Goal: Task Accomplishment & Management: Use online tool/utility

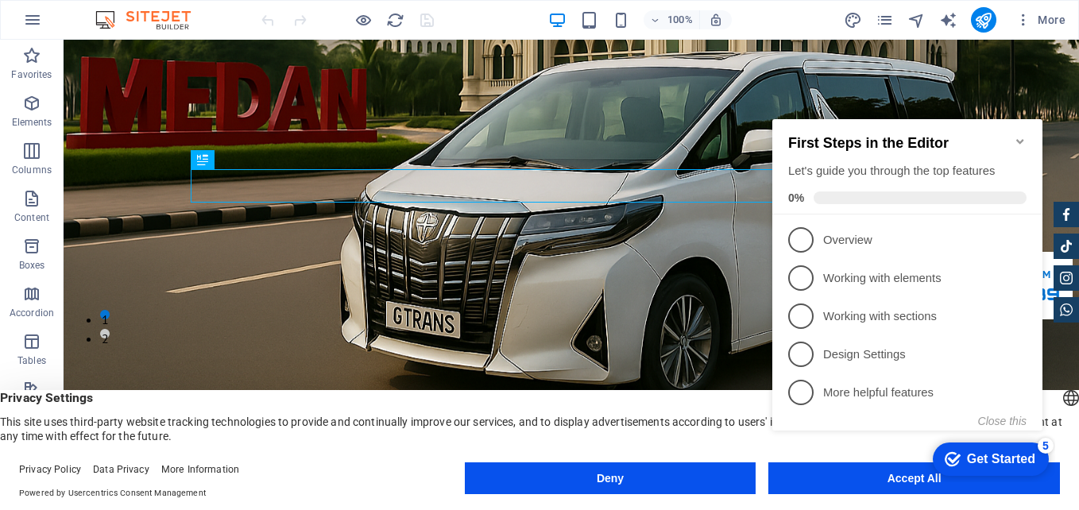
scroll to position [159, 0]
click at [1020, 135] on icon "Minimize checklist" at bounding box center [1020, 141] width 13 height 13
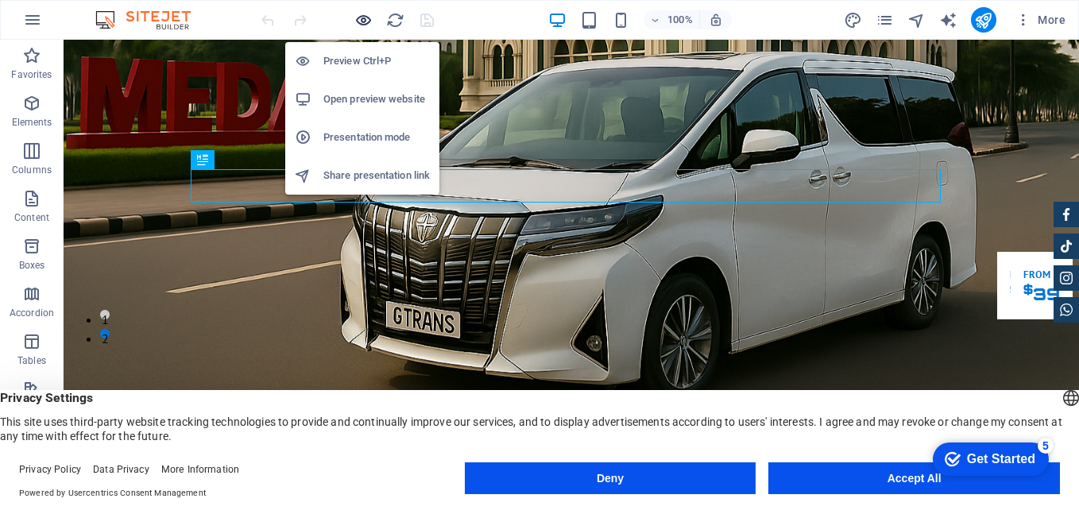
click at [363, 15] on icon "button" at bounding box center [364, 20] width 18 height 18
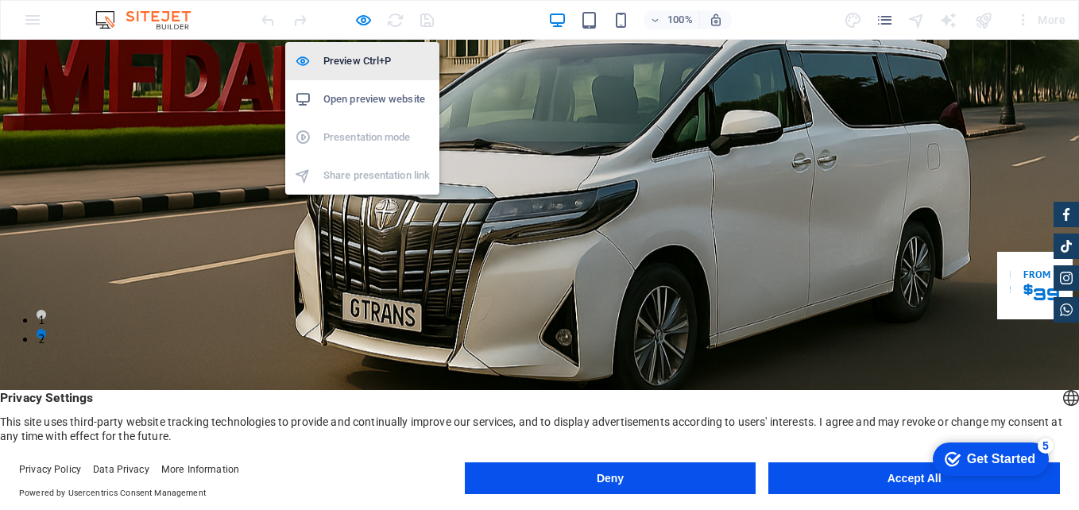
click at [0, 0] on h6 "Preview Ctrl+P" at bounding box center [0, 0] width 0 height 0
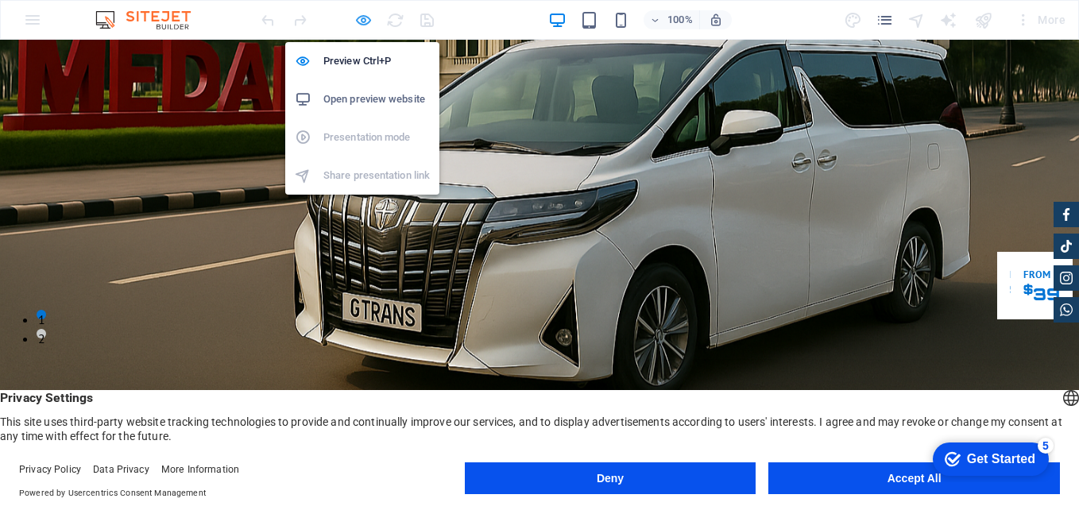
click at [363, 13] on icon "button" at bounding box center [364, 20] width 18 height 18
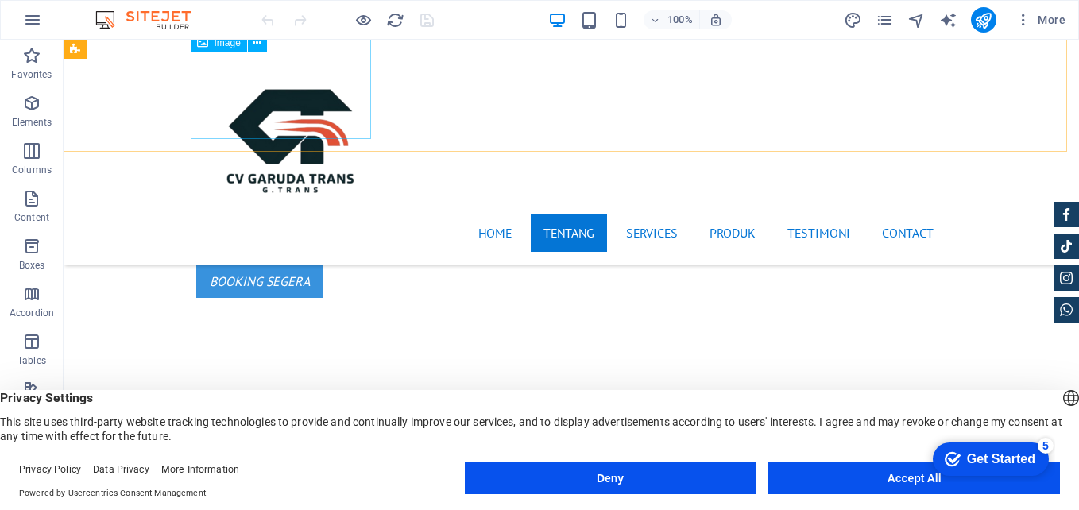
scroll to position [795, 0]
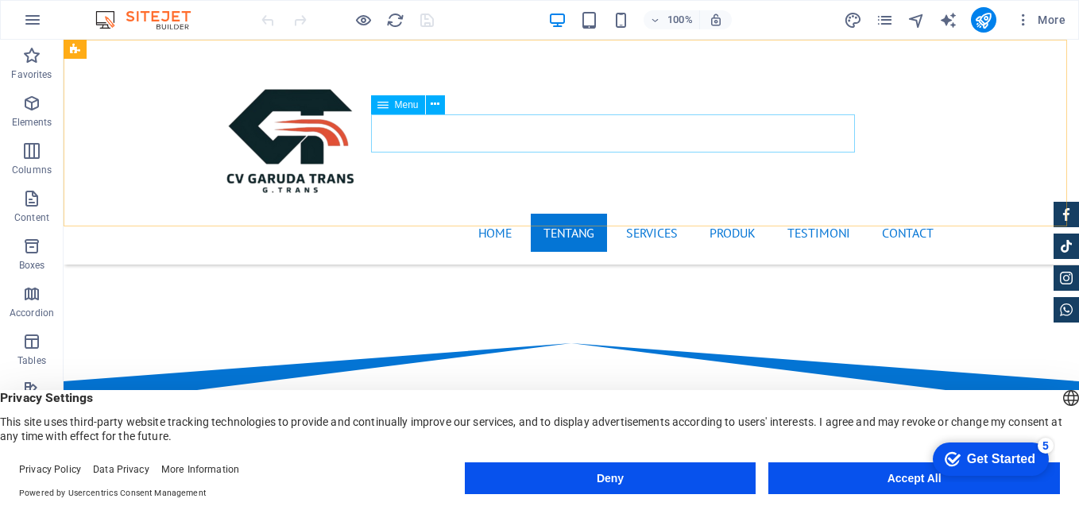
click at [811, 214] on nav "Home Tentang Services Produk Testimoni Contact" at bounding box center [571, 233] width 750 height 38
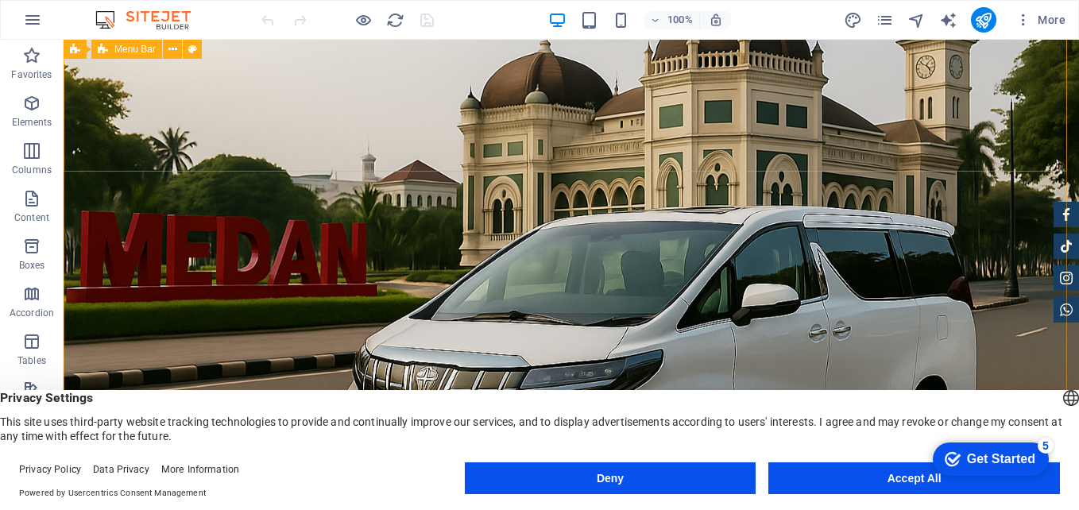
scroll to position [0, 0]
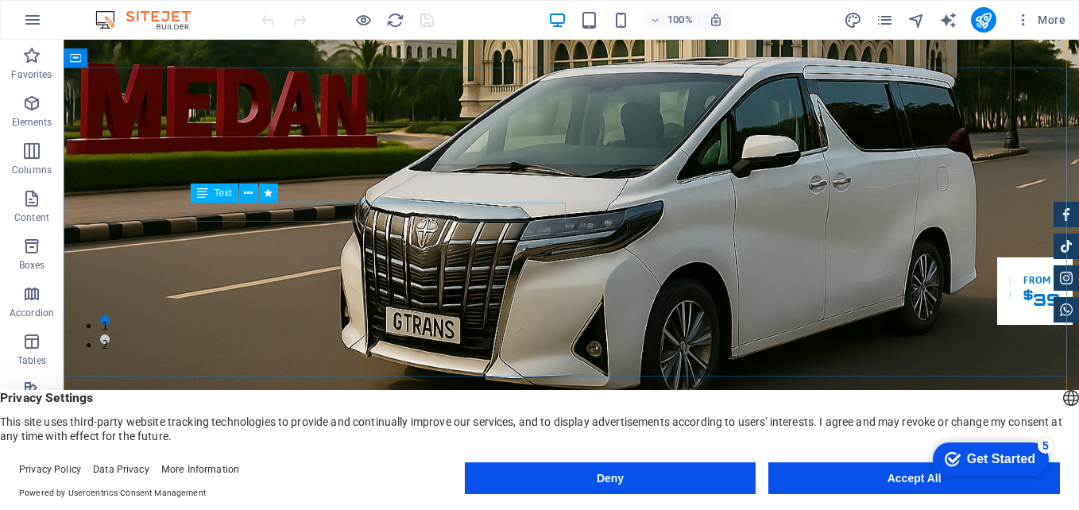
scroll to position [159, 0]
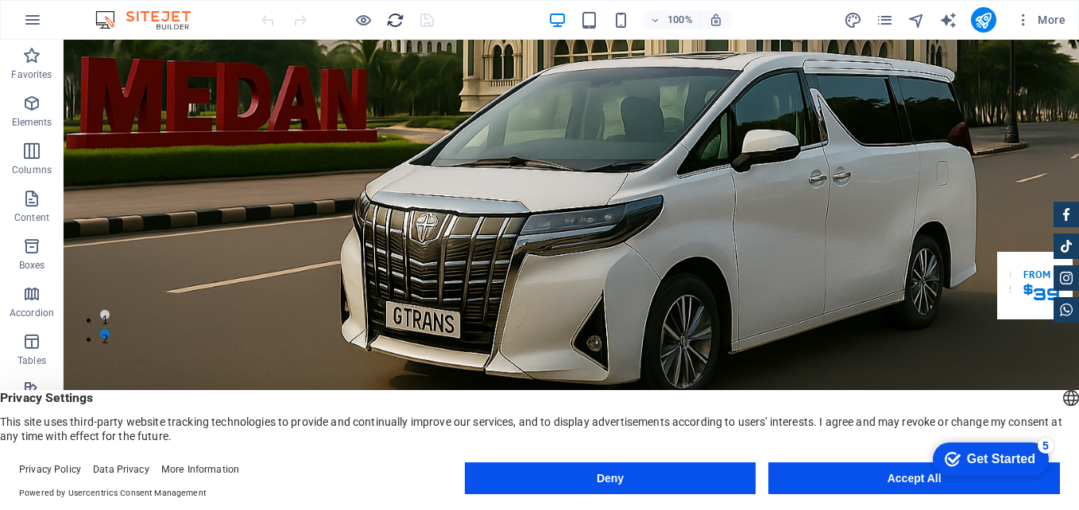
drag, startPoint x: 407, startPoint y: 14, endPoint x: 393, endPoint y: 18, distance: 14.3
click at [974, 228] on div at bounding box center [974, 235] width 0 height 14
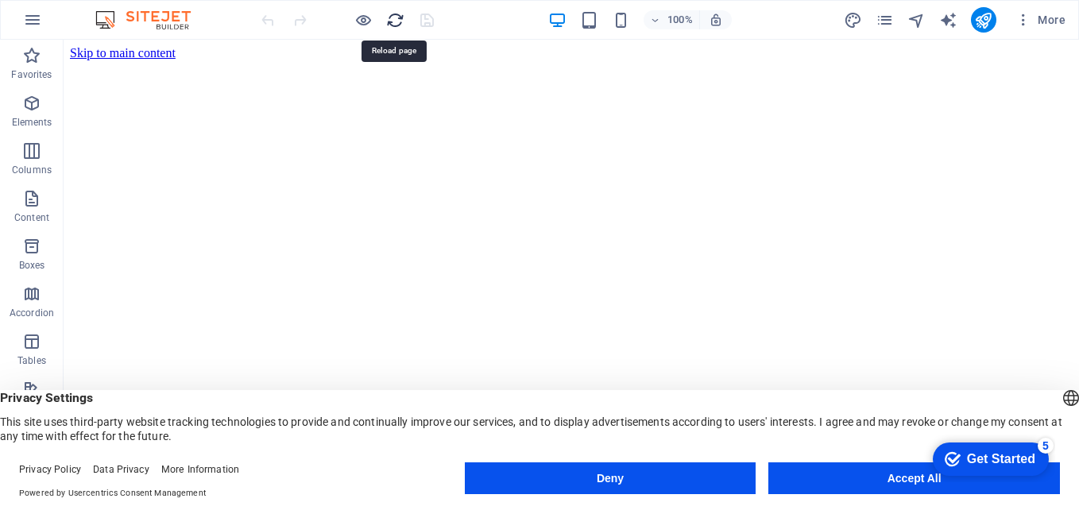
scroll to position [0, 0]
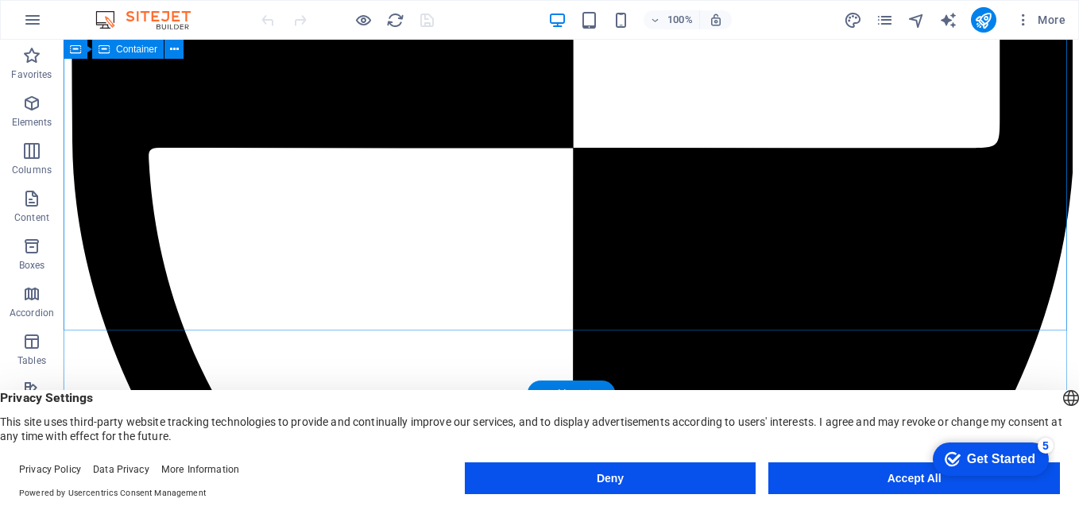
scroll to position [6598, 0]
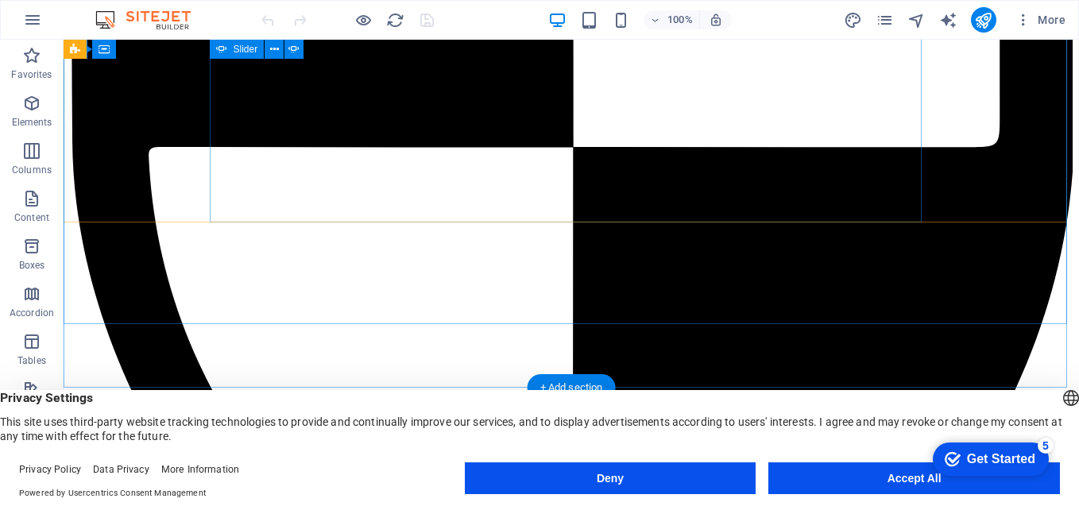
select select "ms"
select select "s"
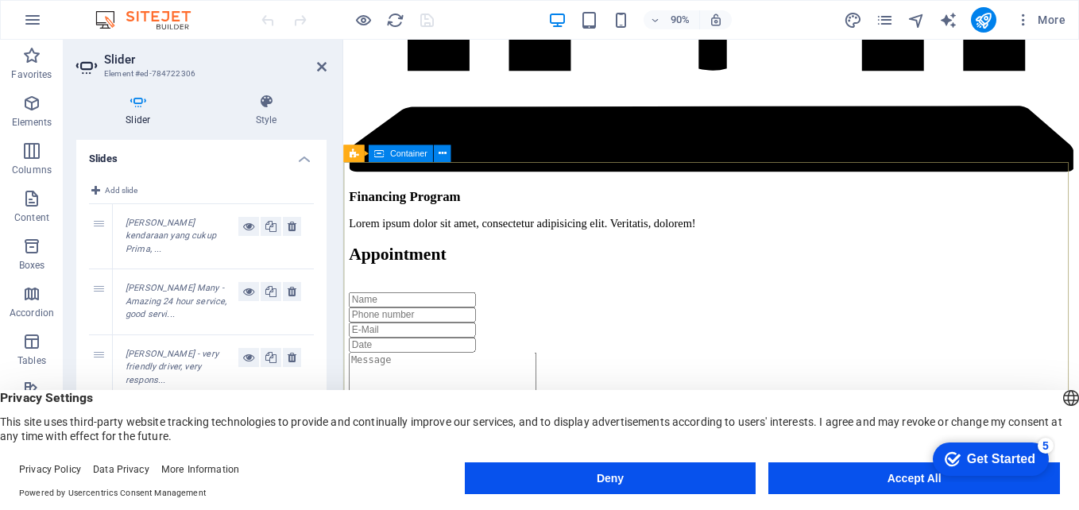
scroll to position [6803, 0]
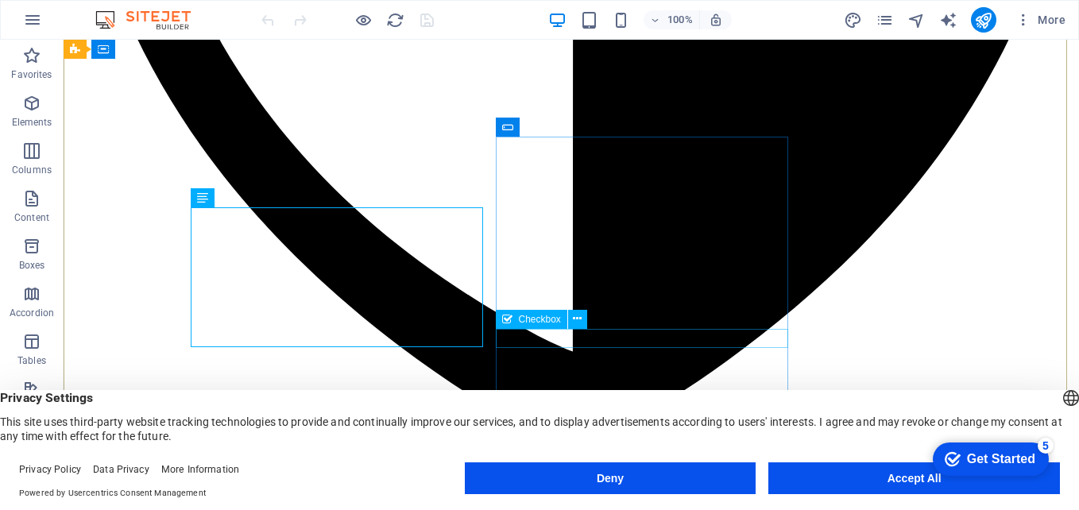
scroll to position [6882, 0]
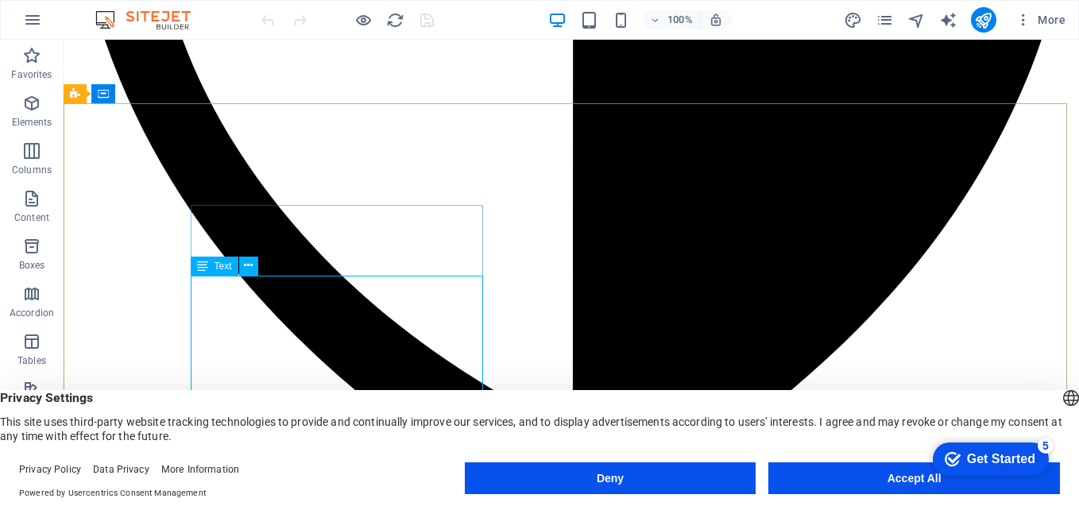
click at [207, 268] on icon at bounding box center [202, 266] width 11 height 19
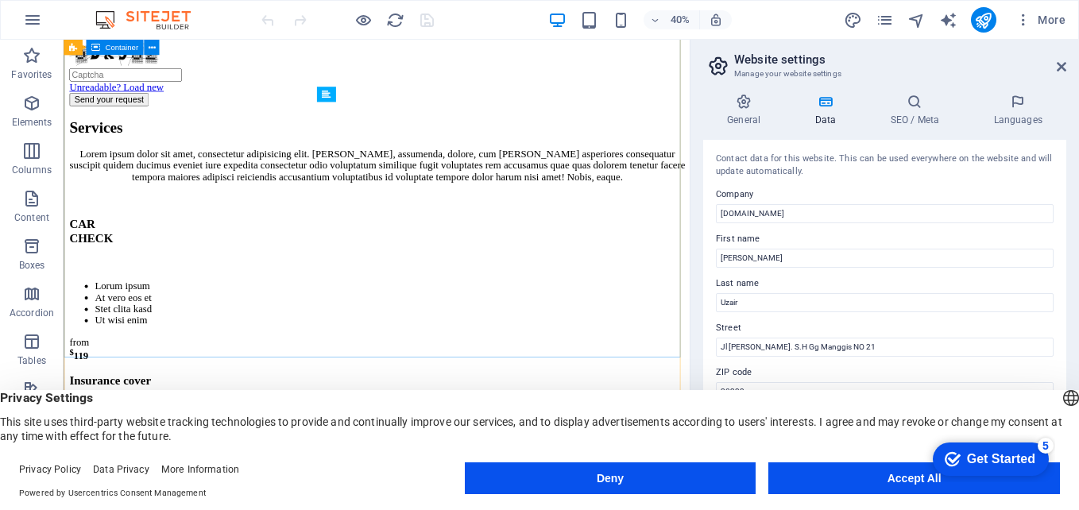
scroll to position [7143, 0]
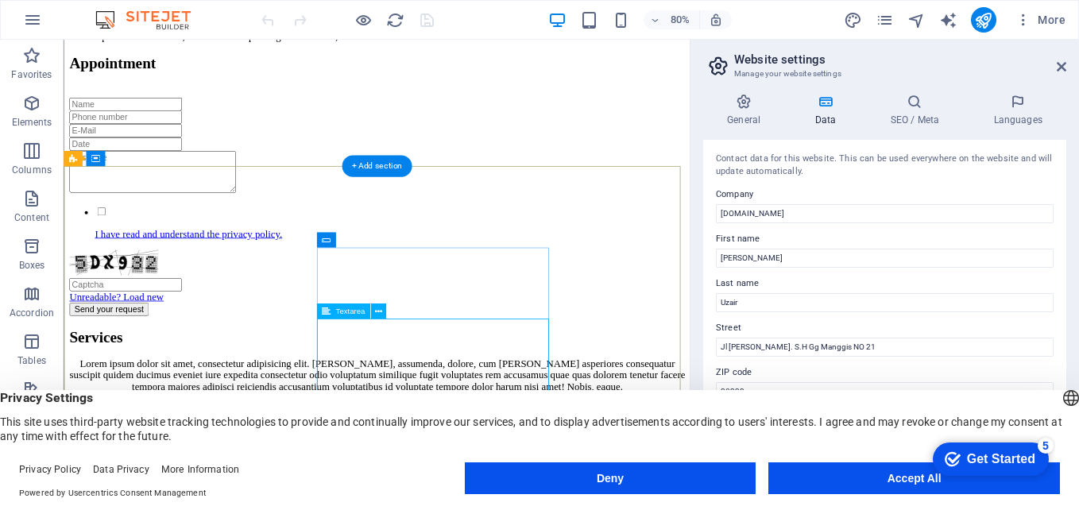
scroll to position [6745, 0]
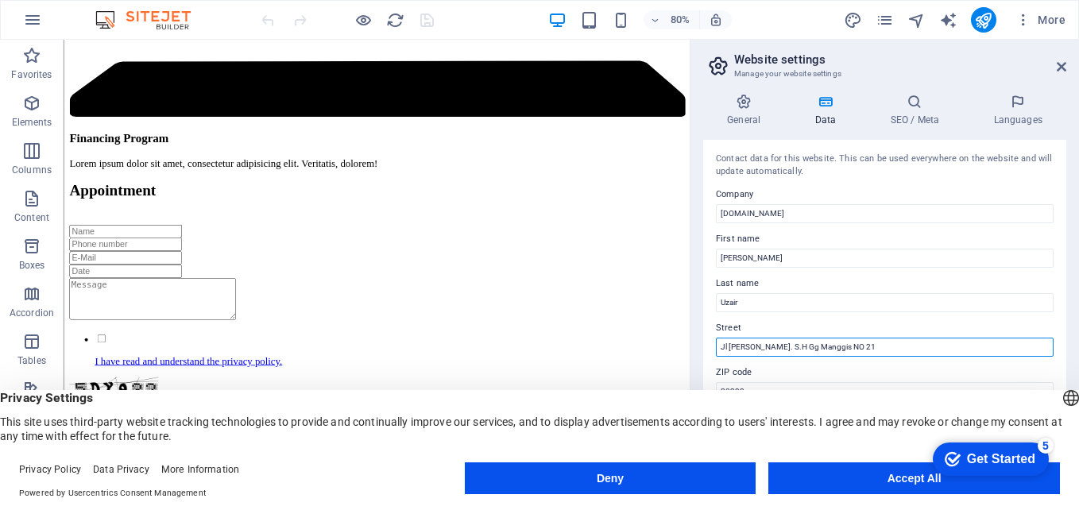
click at [901, 346] on input "Jl Prof Hm Yamin. S.H Gg Manggis NO 21" at bounding box center [885, 347] width 338 height 19
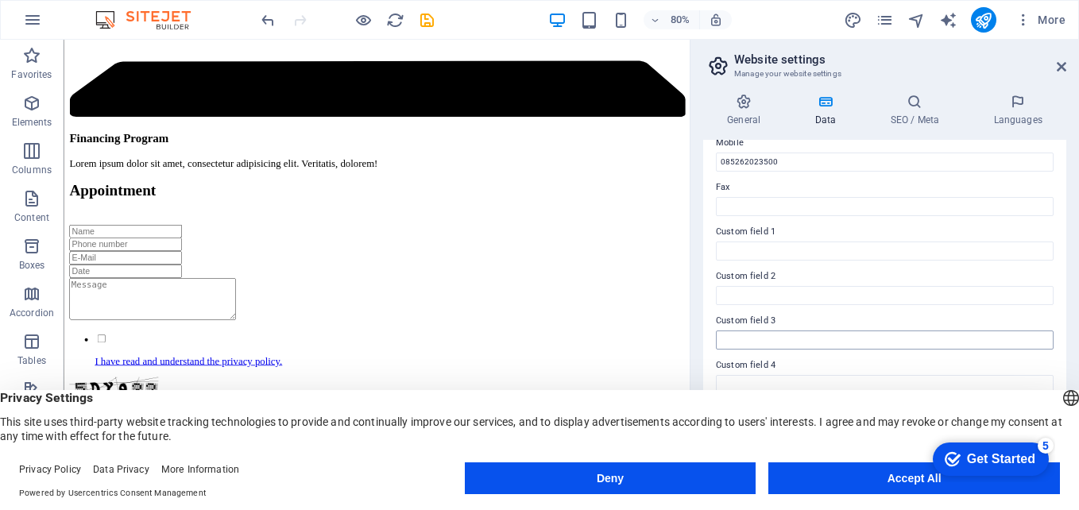
scroll to position [432, 0]
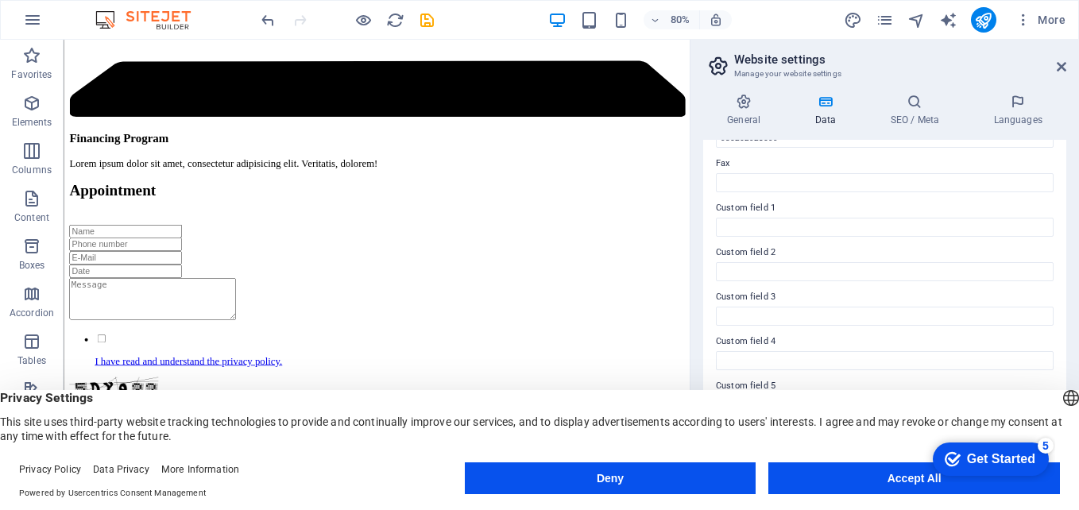
type input "Jl [PERSON_NAME]. S.H Gg Manggis NO 09"
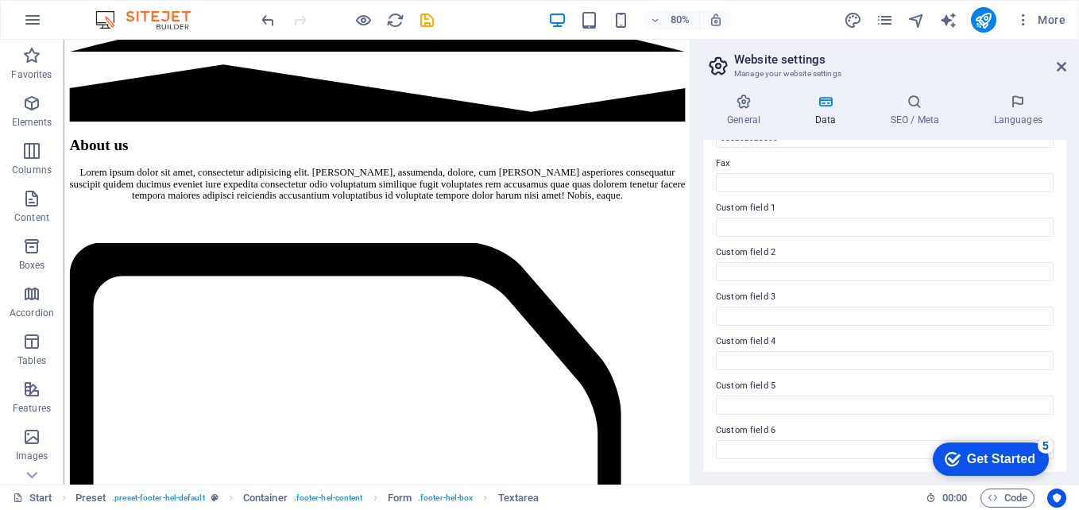
scroll to position [2135, 0]
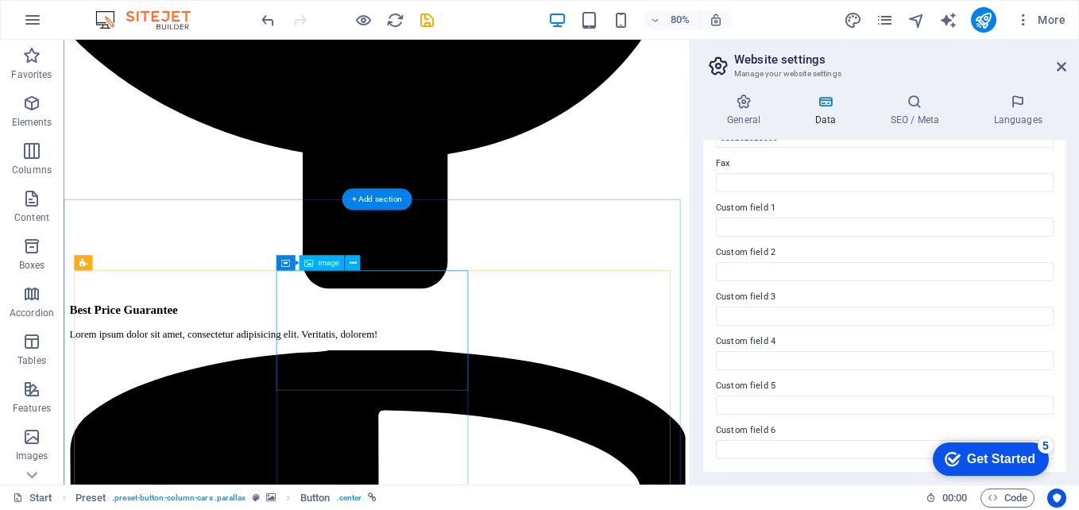
scroll to position [4758, 0]
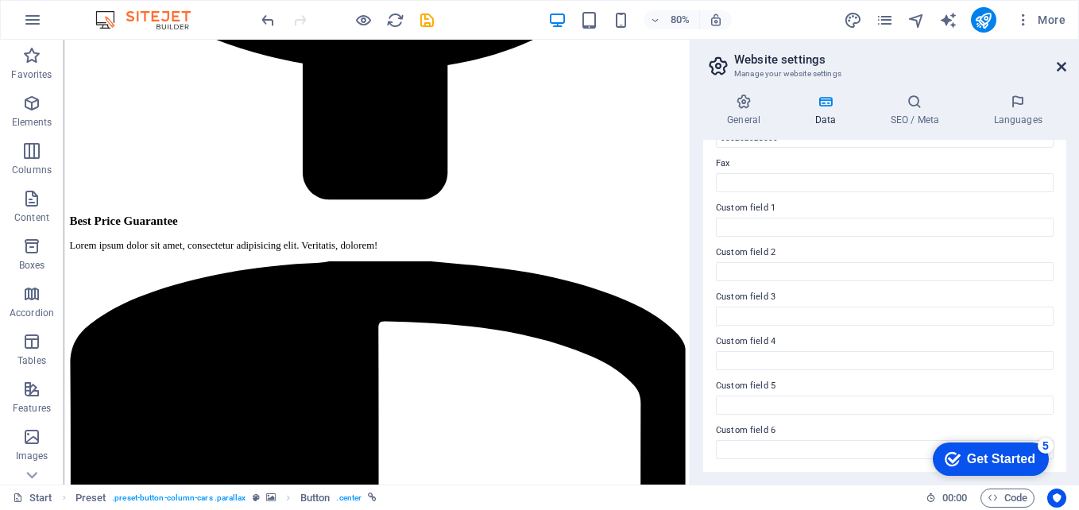
click at [1062, 67] on icon at bounding box center [1062, 66] width 10 height 13
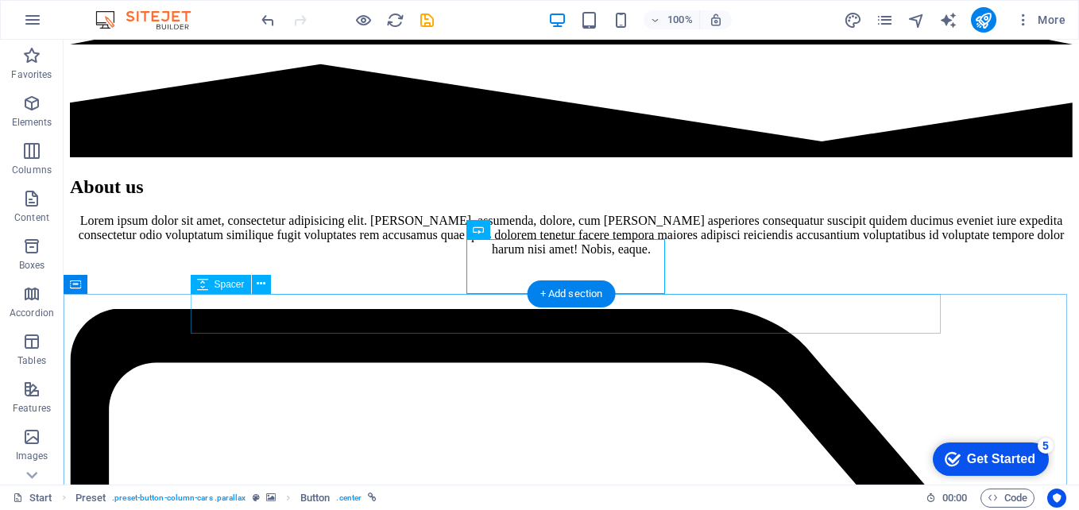
scroll to position [2333, 0]
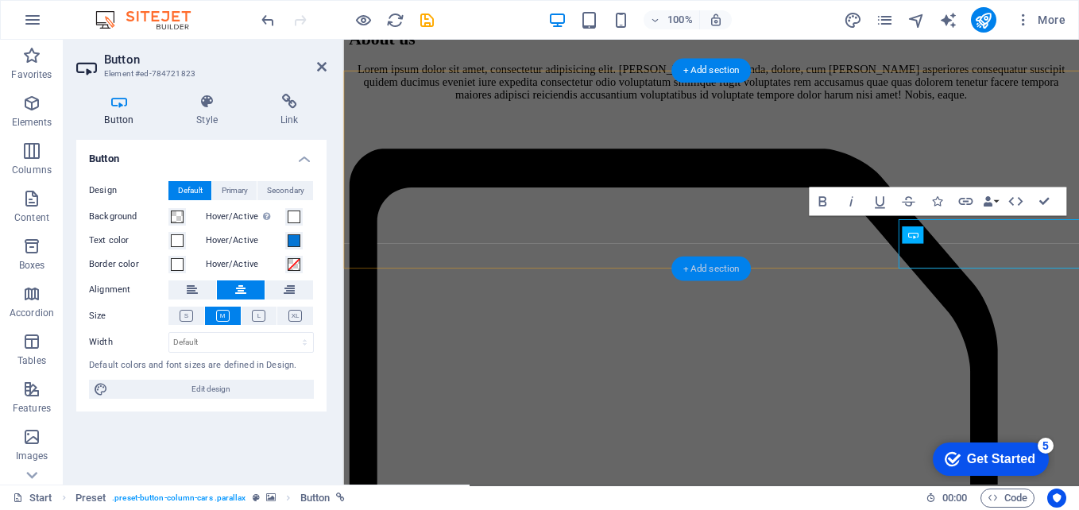
drag, startPoint x: 671, startPoint y: 227, endPoint x: 734, endPoint y: 265, distance: 74.6
click at [734, 265] on div "+ Add section" at bounding box center [711, 269] width 79 height 25
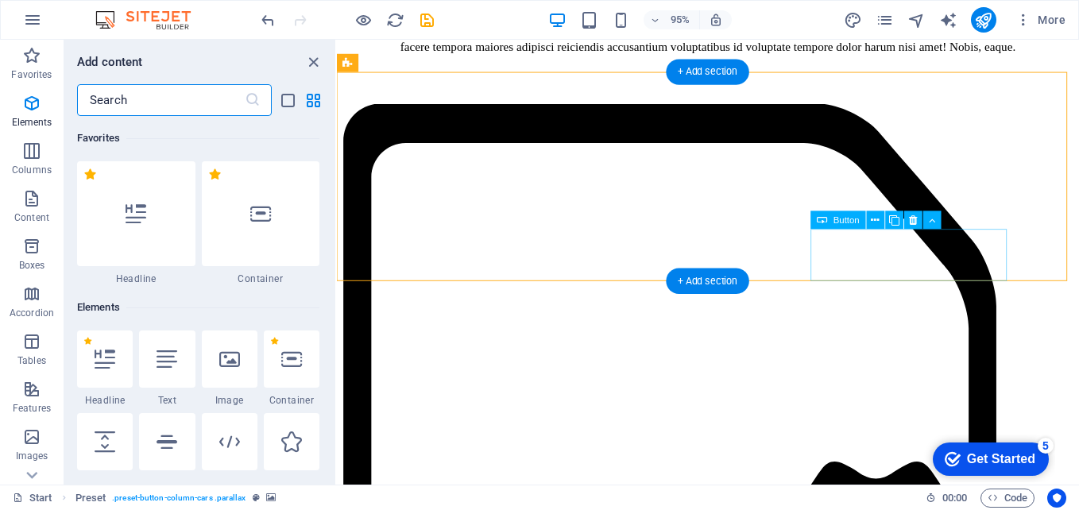
scroll to position [2781, 0]
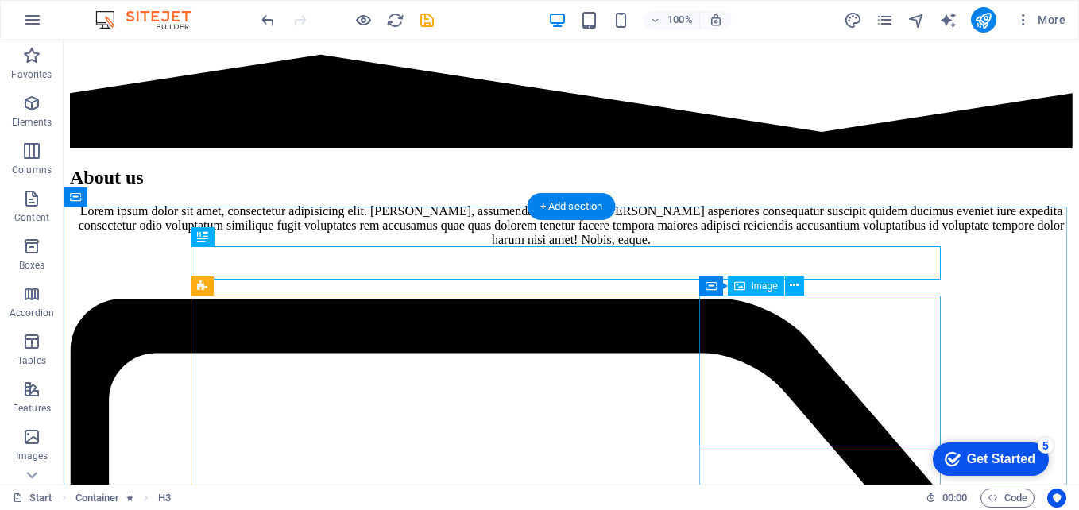
scroll to position [2492, 0]
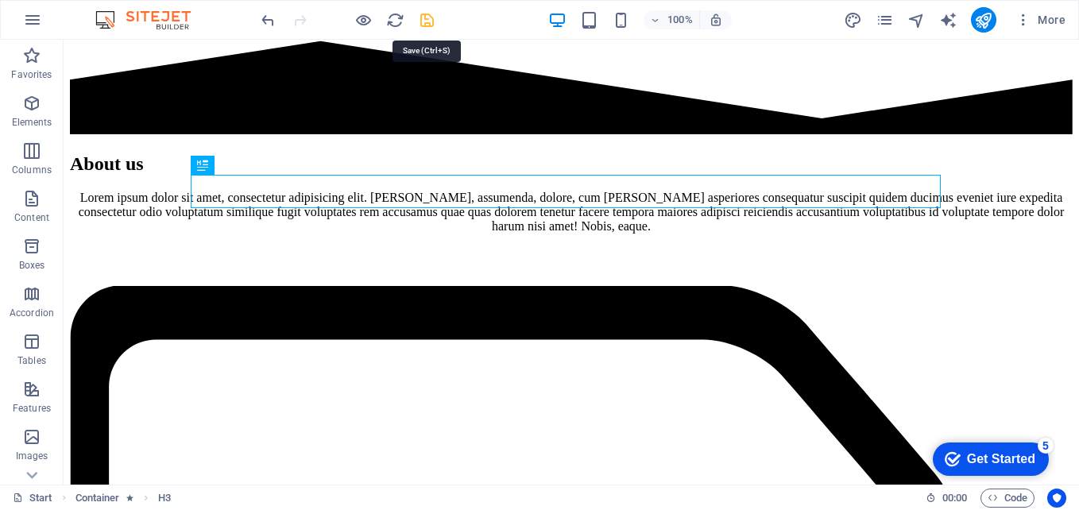
click at [420, 17] on icon "save" at bounding box center [427, 20] width 18 height 18
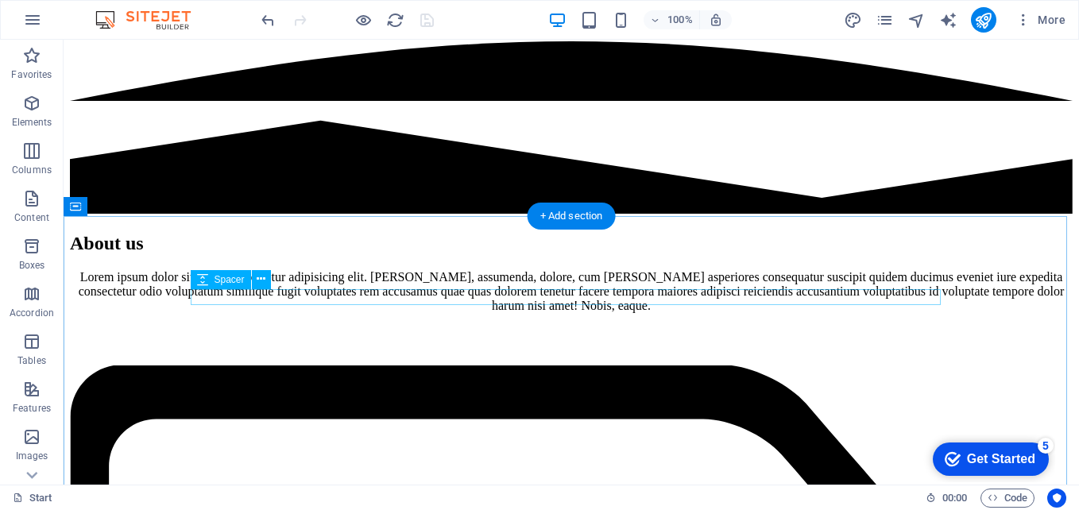
scroll to position [2333, 0]
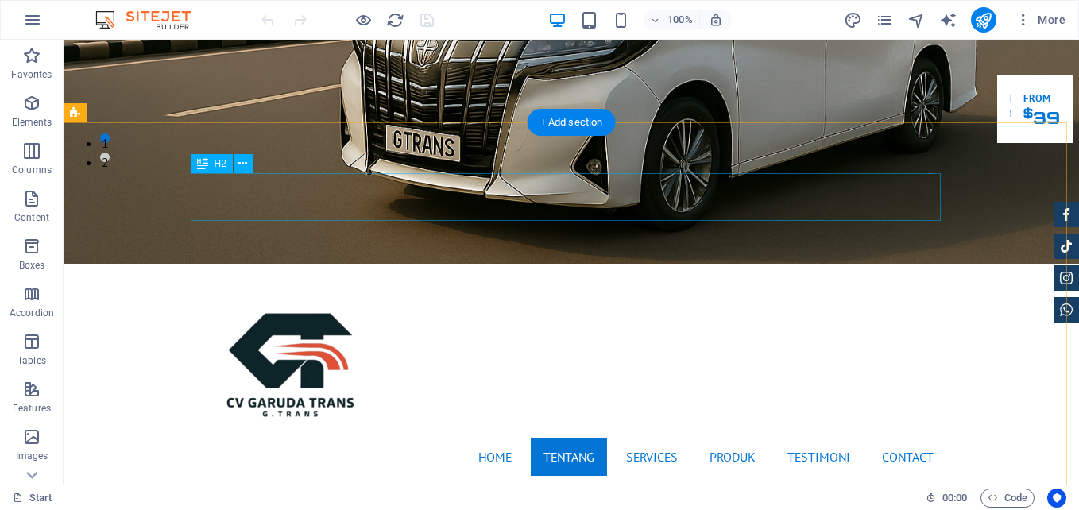
scroll to position [477, 0]
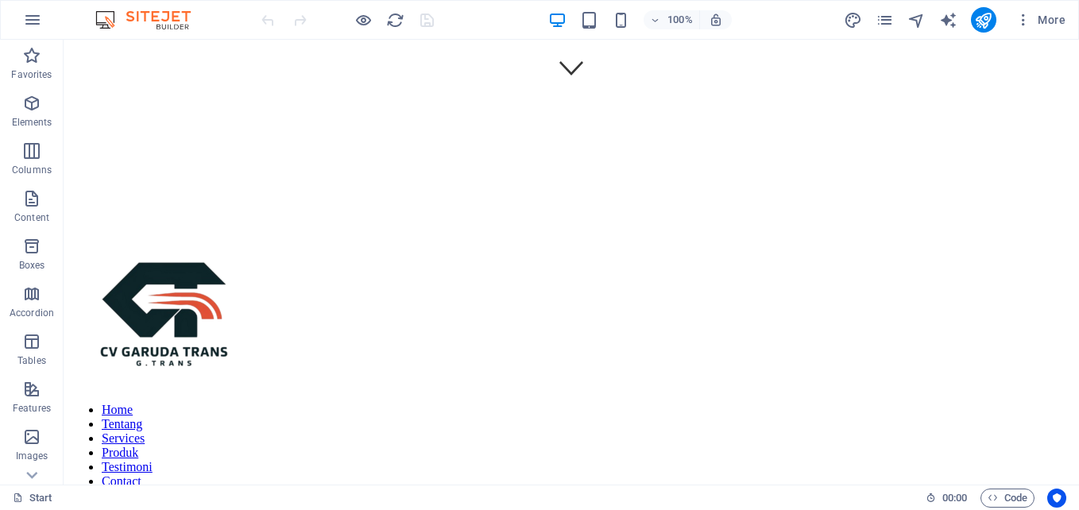
scroll to position [779, 0]
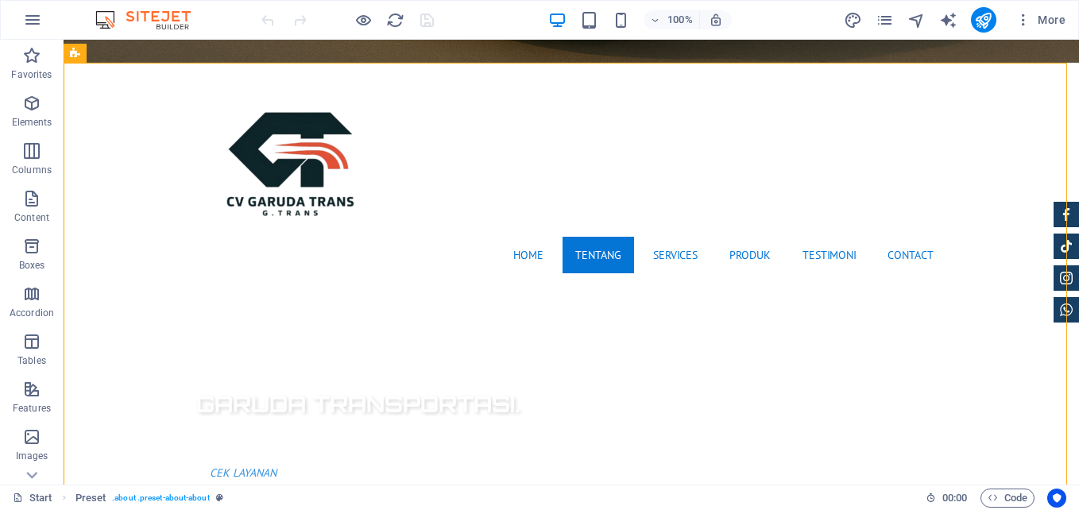
scroll to position [547, 0]
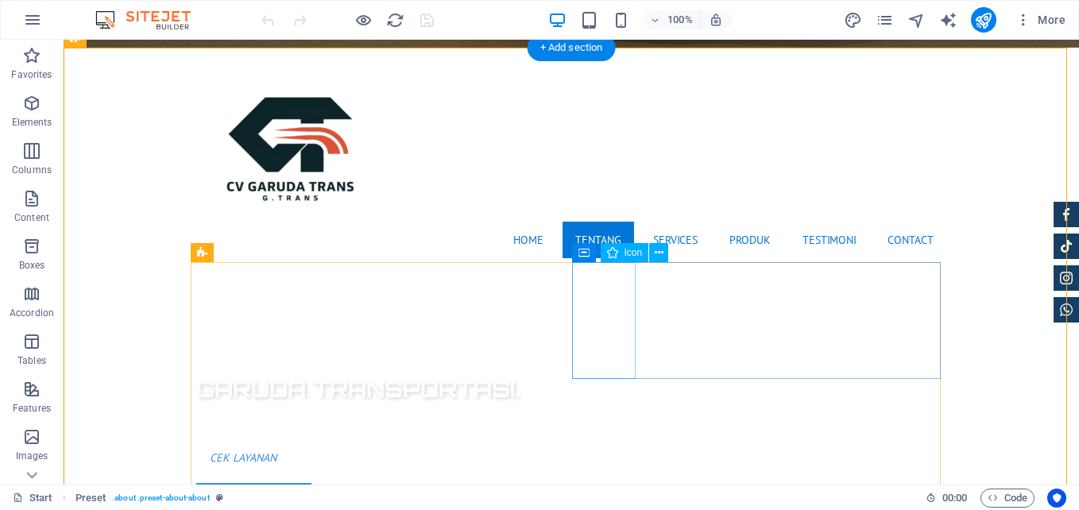
select select "xMidYMid"
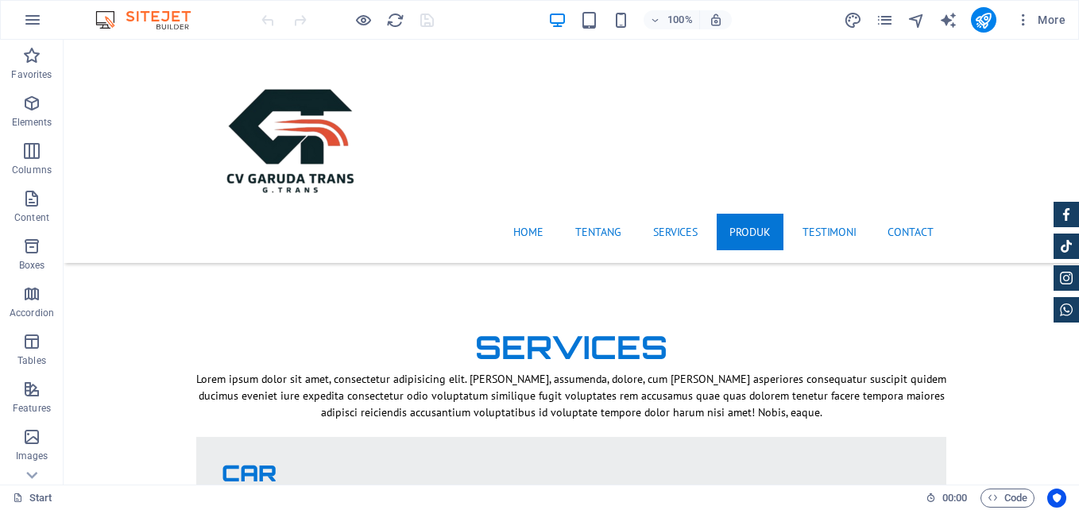
scroll to position [2454, 0]
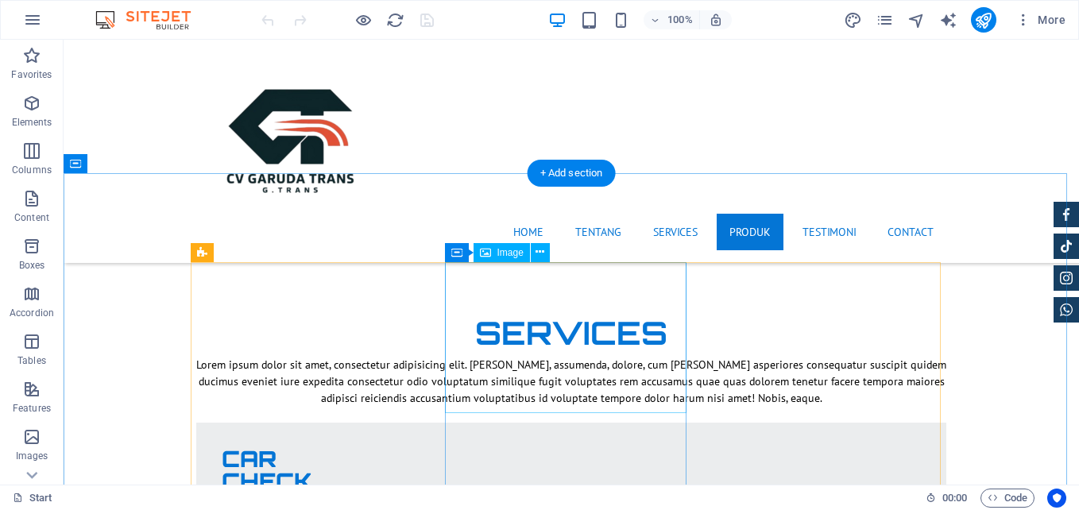
select select "%"
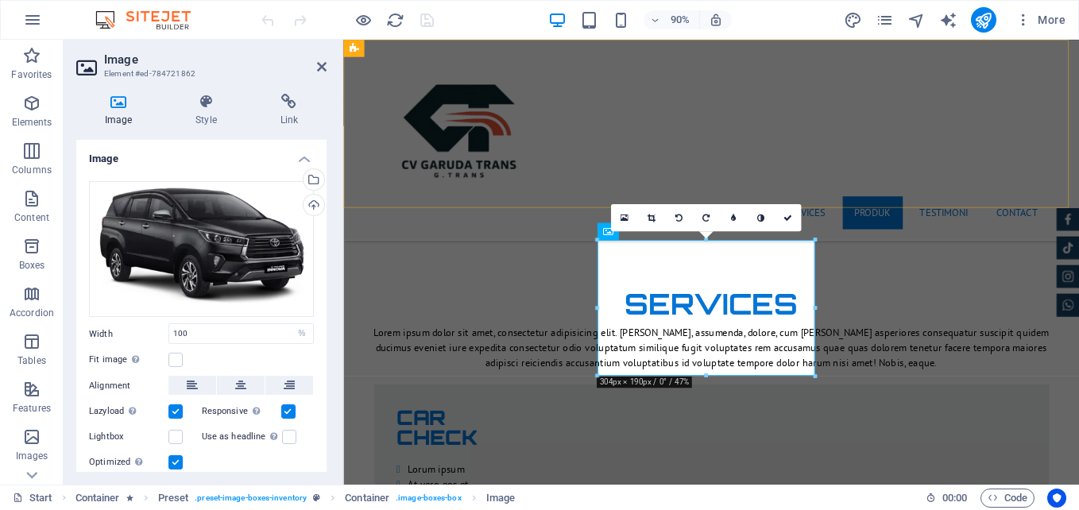
click at [573, 204] on div "Home Tentang Services Produk Testimoni Contact" at bounding box center [752, 151] width 818 height 223
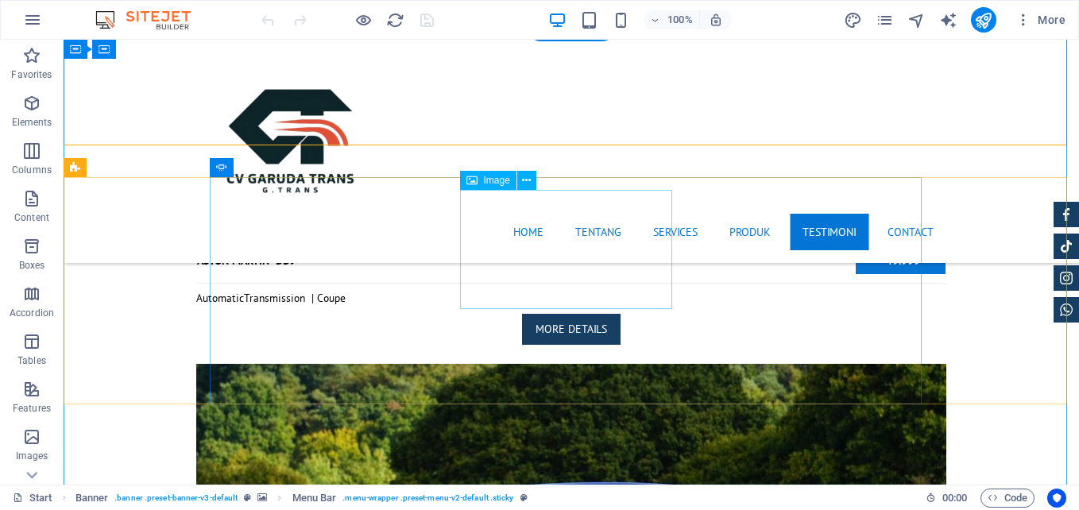
scroll to position [6349, 0]
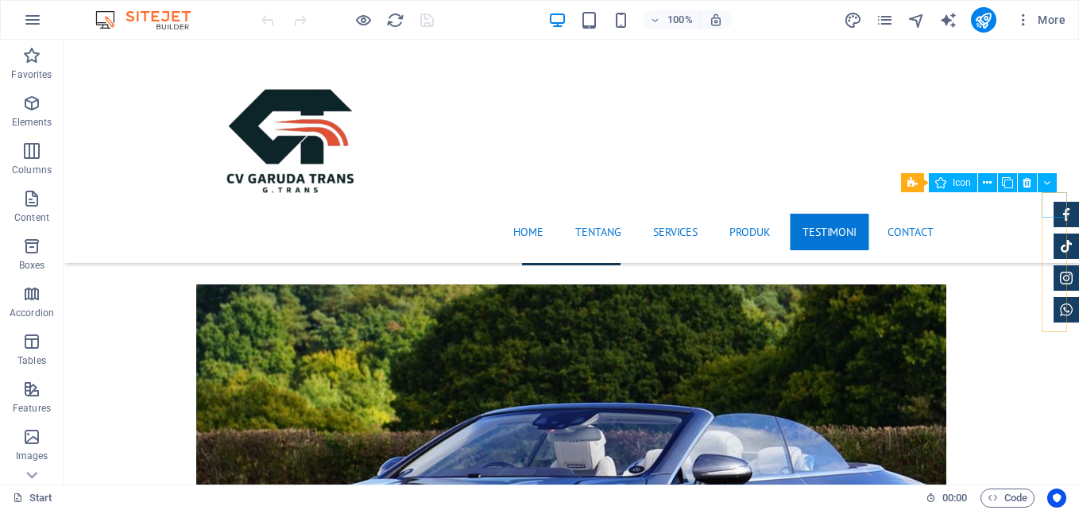
click at [1060, 207] on figure at bounding box center [1066, 214] width 25 height 25
drag, startPoint x: 1123, startPoint y: 251, endPoint x: 1060, endPoint y: 207, distance: 77.0
click at [1060, 207] on figure at bounding box center [1066, 214] width 25 height 25
select select "xMidYMid"
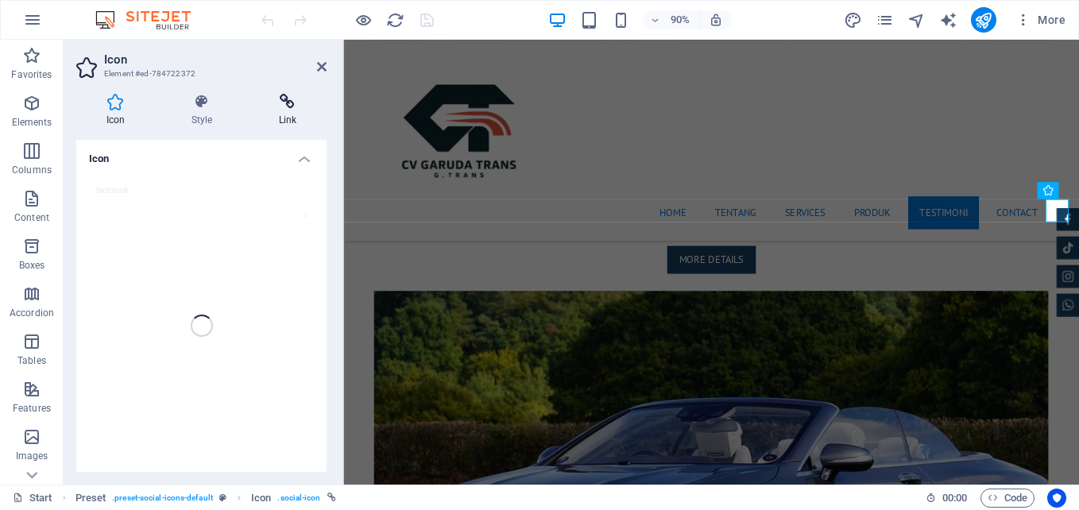
click at [287, 100] on icon at bounding box center [288, 102] width 78 height 16
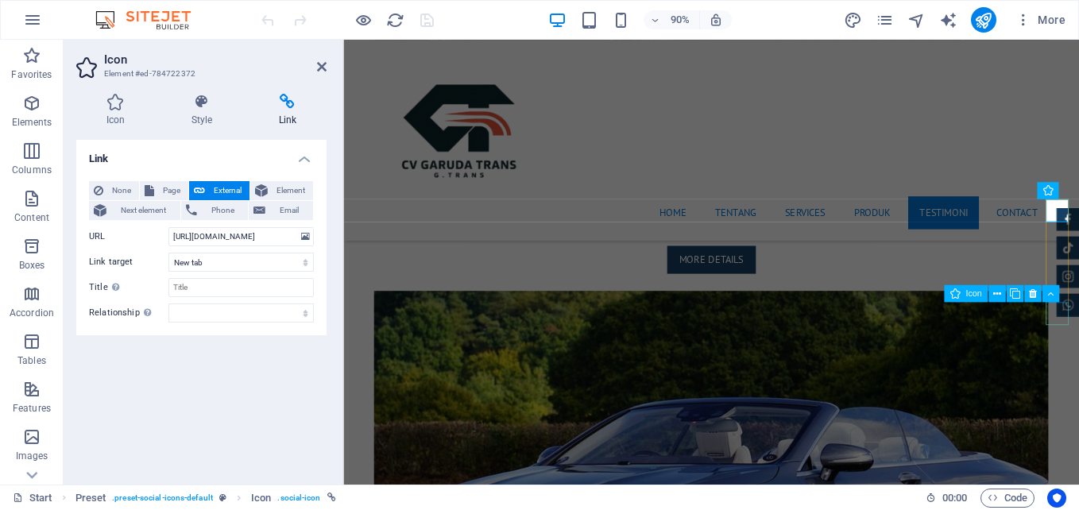
select select "xMidYMid"
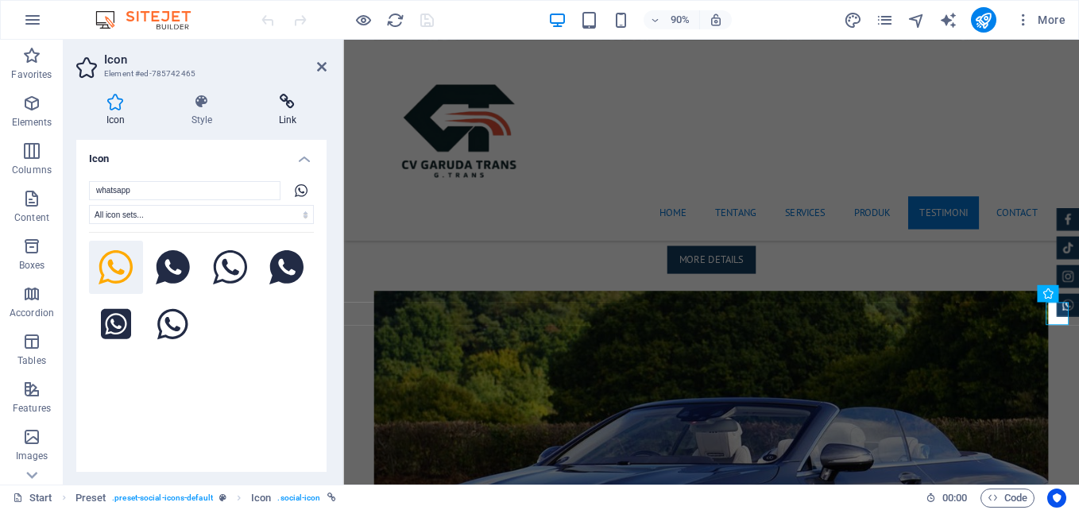
click at [280, 103] on icon at bounding box center [288, 102] width 78 height 16
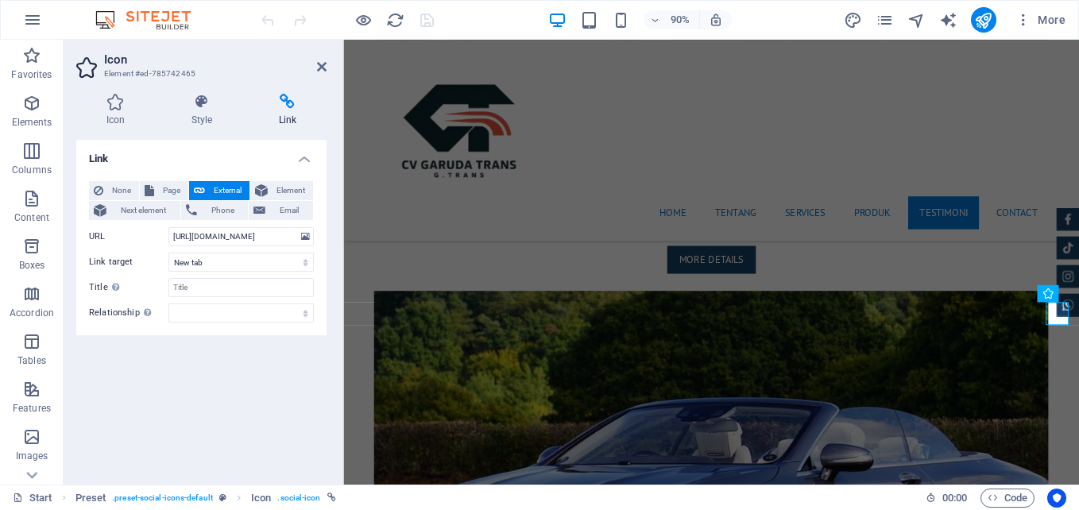
click at [327, 64] on aside "Icon Element #ed-785742465 Icon Style Link Icon whatsapp All icon sets... IcoFo…" at bounding box center [204, 262] width 280 height 445
click at [318, 67] on icon at bounding box center [322, 66] width 10 height 13
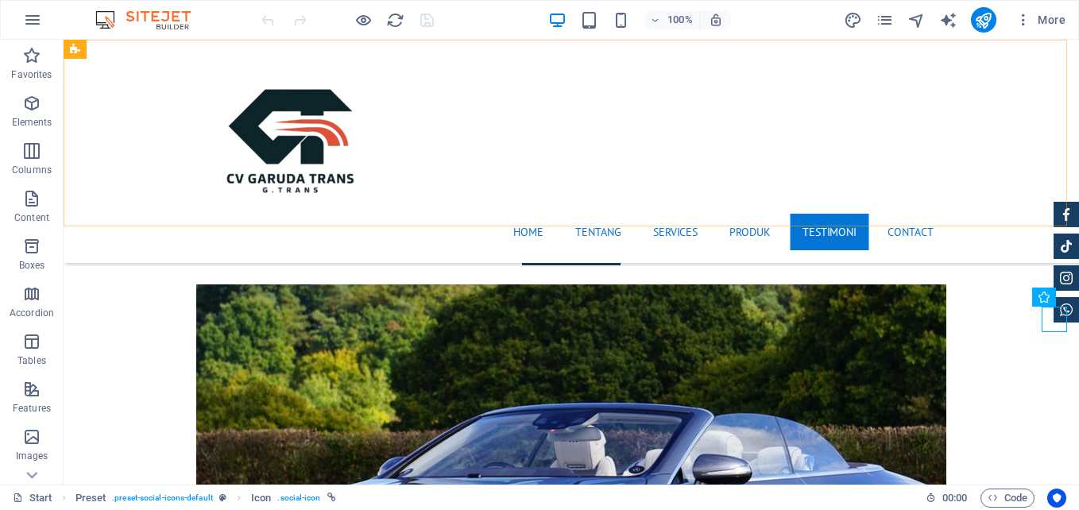
click at [145, 152] on div "Home Tentang Services Produk Testimoni Contact" at bounding box center [572, 151] width 1016 height 223
click at [149, 180] on div "Home Tentang Services Produk Testimoni Contact" at bounding box center [572, 151] width 1016 height 223
drag, startPoint x: 1063, startPoint y: 148, endPoint x: 1079, endPoint y: 157, distance: 18.1
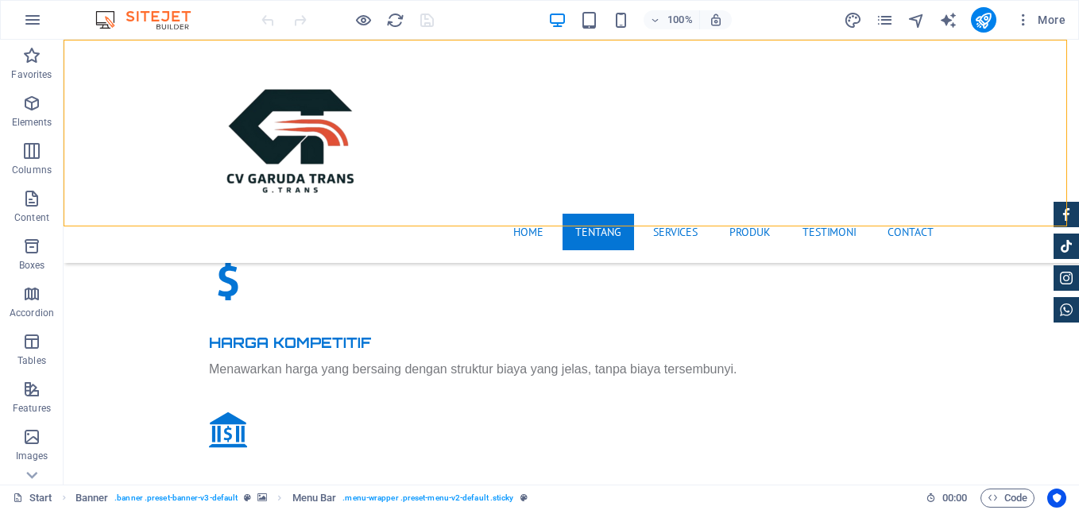
scroll to position [1416, 0]
